Goal: Find specific page/section: Find specific page/section

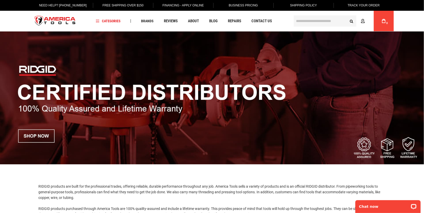
click at [311, 20] on input "text" at bounding box center [324, 20] width 63 height 11
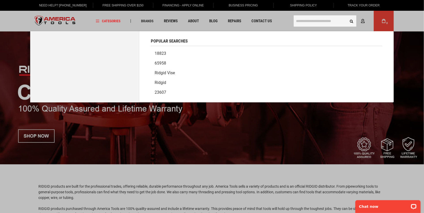
click at [160, 80] on link "Ridgid" at bounding box center [266, 83] width 231 height 10
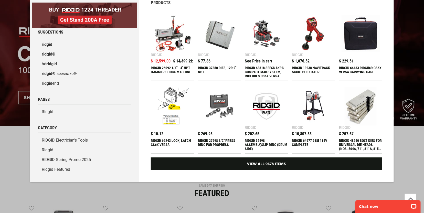
scroll to position [2, 0]
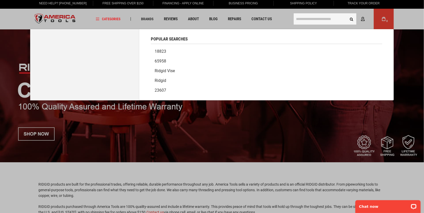
click at [310, 20] on input "text" at bounding box center [324, 18] width 63 height 11
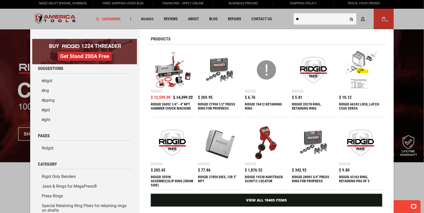
type input "*"
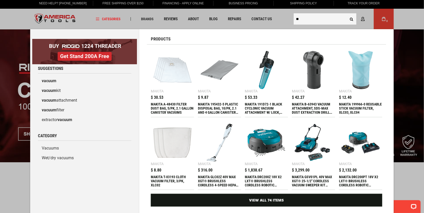
type input "*"
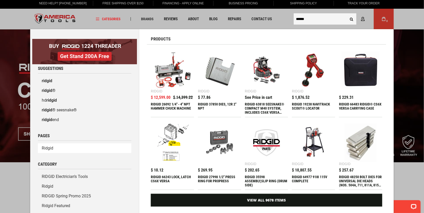
type input "******"
click at [44, 146] on link "Ridgid" at bounding box center [84, 148] width 93 height 10
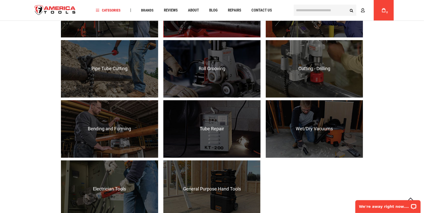
scroll to position [462, 0]
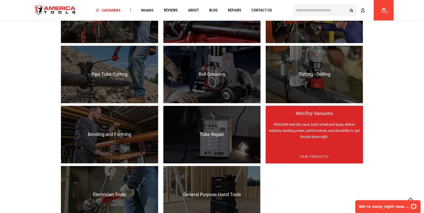
click at [311, 122] on p "RIDGID® wet/dry vacs, both small and large, deliver industry leading power, per…" at bounding box center [313, 147] width 97 height 58
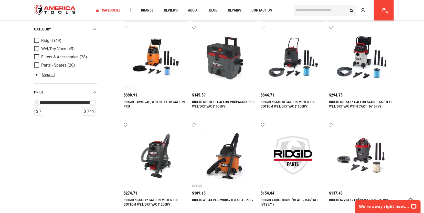
scroll to position [196, 0]
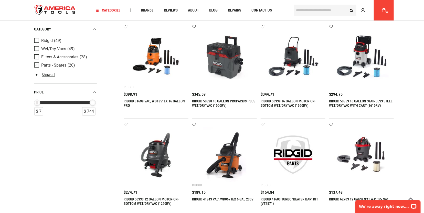
click at [39, 65] on span "Product Filters" at bounding box center [37, 65] width 7 height 6
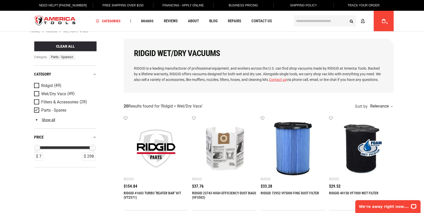
scroll to position [8, 0]
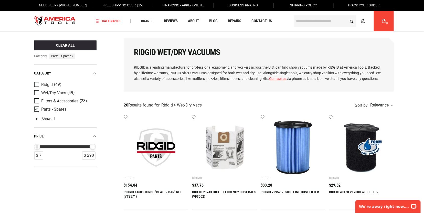
click at [50, 118] on link "Show all" at bounding box center [44, 119] width 21 height 4
